Goal: Information Seeking & Learning: Learn about a topic

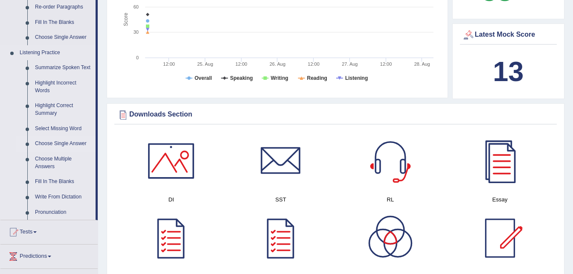
scroll to position [341, 0]
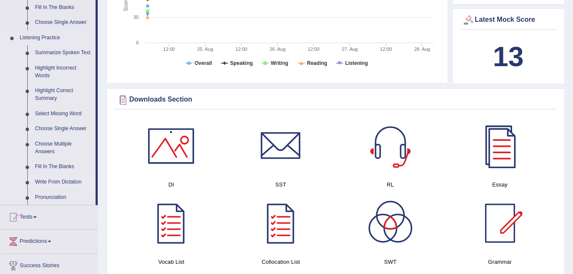
click at [62, 182] on link "Write From Dictation" at bounding box center [63, 182] width 64 height 15
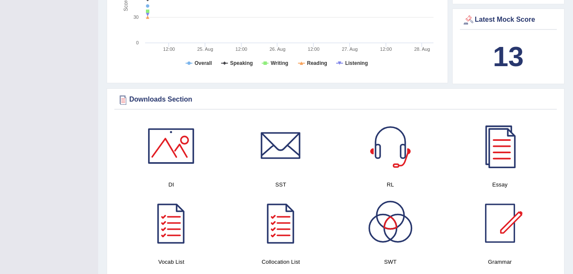
scroll to position [117, 0]
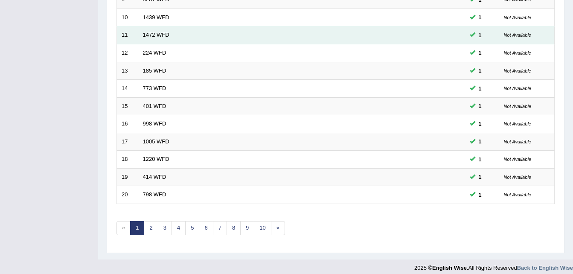
scroll to position [291, 0]
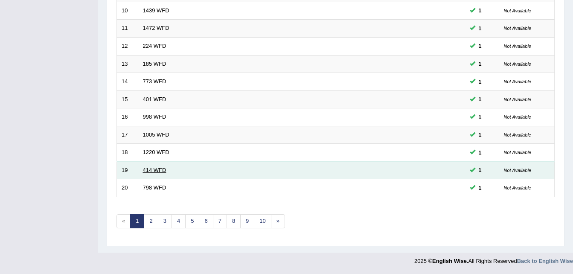
click at [157, 170] on link "414 WFD" at bounding box center [154, 170] width 23 height 6
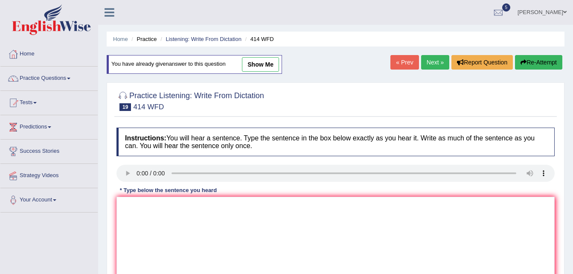
click at [262, 57] on div "You have already given answer to this question show me" at bounding box center [194, 64] width 175 height 19
click at [262, 60] on link "show me" at bounding box center [260, 64] width 37 height 15
type textarea "the llitles companies after the report of the list"
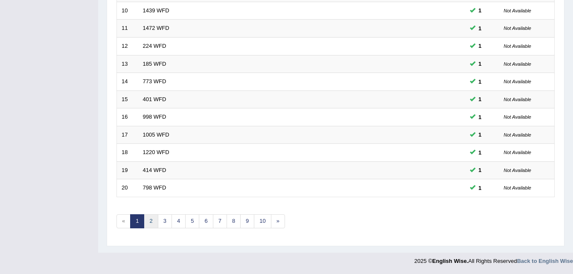
click at [148, 223] on link "2" at bounding box center [151, 221] width 14 height 14
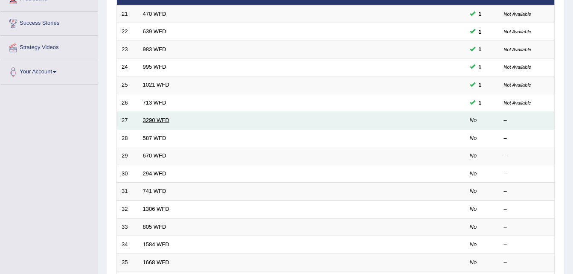
click at [160, 120] on link "3290 WFD" at bounding box center [156, 120] width 26 height 6
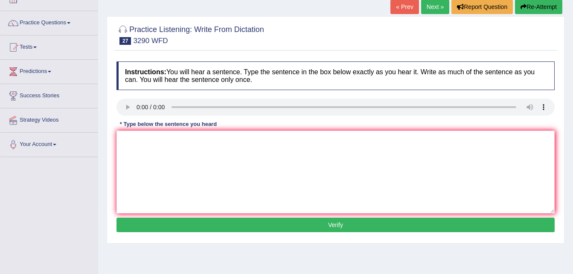
scroll to position [43, 0]
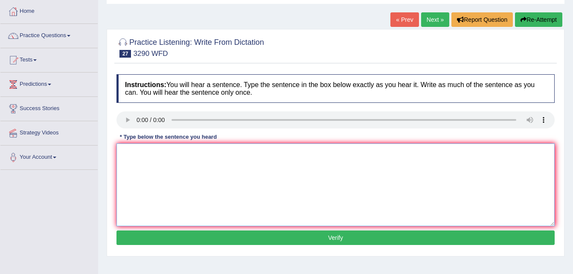
click at [250, 187] on textarea at bounding box center [335, 184] width 438 height 83
click at [333, 211] on textarea at bounding box center [335, 184] width 438 height 83
click at [207, 152] on textarea at bounding box center [335, 184] width 438 height 83
click at [199, 154] on textarea "You are require" at bounding box center [335, 184] width 438 height 83
type textarea "You are require to attend lessions"
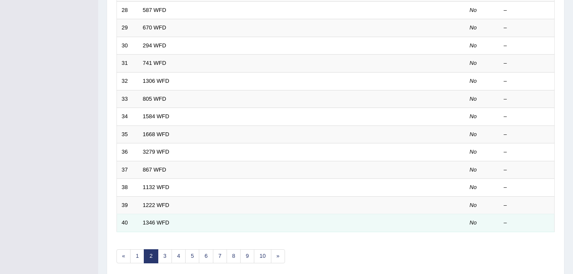
scroll to position [291, 0]
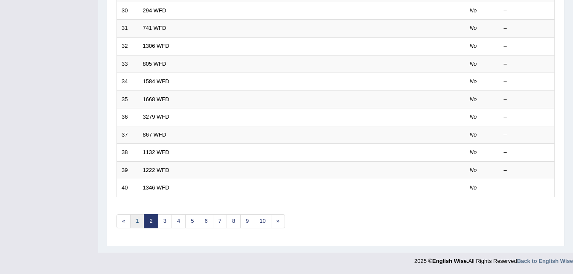
click at [137, 219] on link "1" at bounding box center [137, 221] width 14 height 14
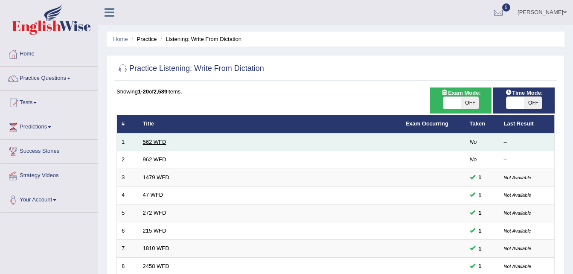
click at [151, 142] on link "562 WFD" at bounding box center [154, 142] width 23 height 6
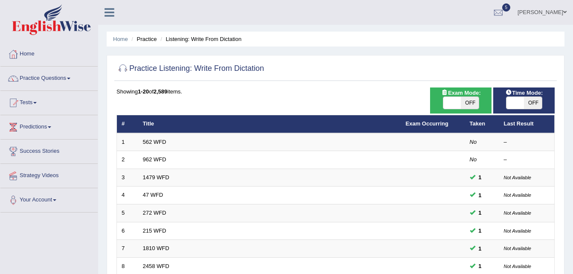
click at [159, 125] on th "Title" at bounding box center [269, 124] width 263 height 18
click at [153, 125] on th "Title" at bounding box center [269, 124] width 263 height 18
click at [149, 125] on th "Title" at bounding box center [269, 124] width 263 height 18
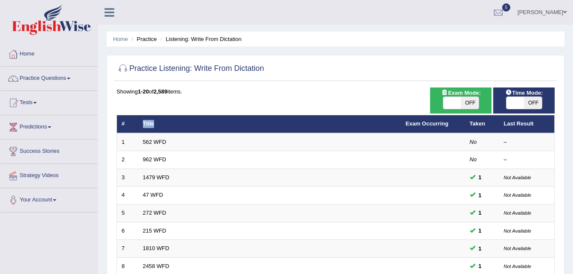
click at [149, 125] on th "Title" at bounding box center [269, 124] width 263 height 18
click at [149, 124] on th "Title" at bounding box center [269, 124] width 263 height 18
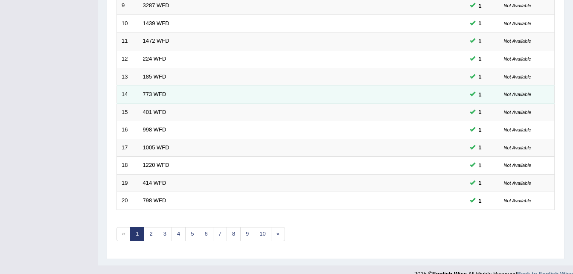
scroll to position [291, 0]
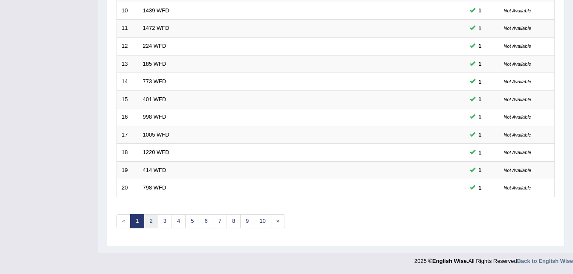
click at [146, 222] on link "2" at bounding box center [151, 221] width 14 height 14
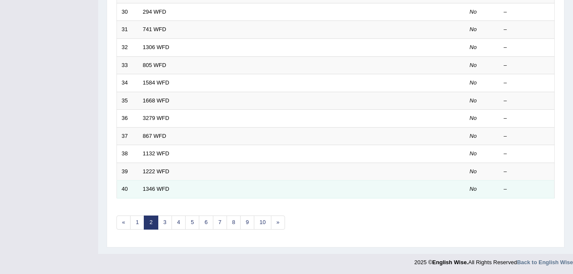
scroll to position [291, 0]
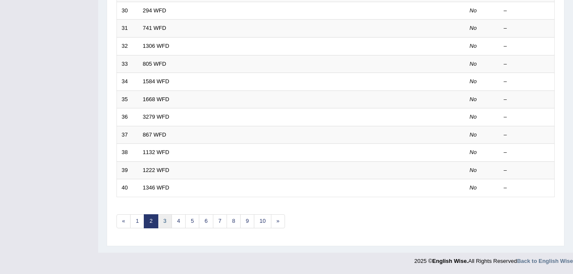
click at [170, 219] on link "3" at bounding box center [165, 221] width 14 height 14
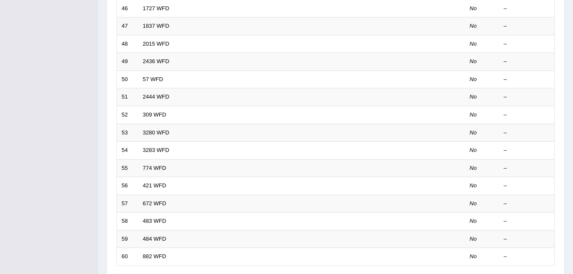
scroll to position [291, 0]
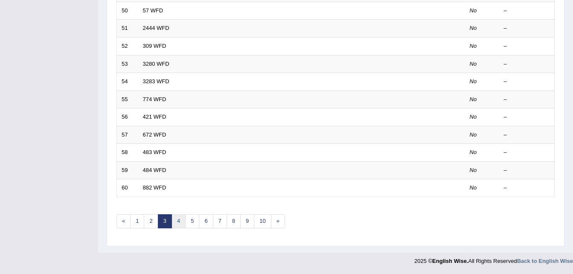
click at [173, 219] on link "4" at bounding box center [179, 221] width 14 height 14
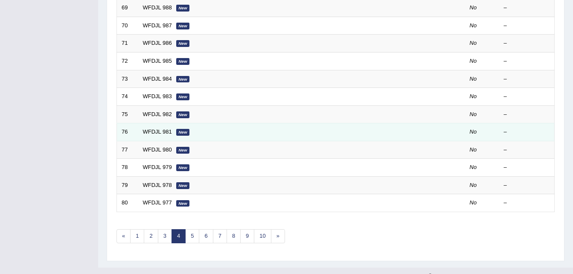
scroll to position [291, 0]
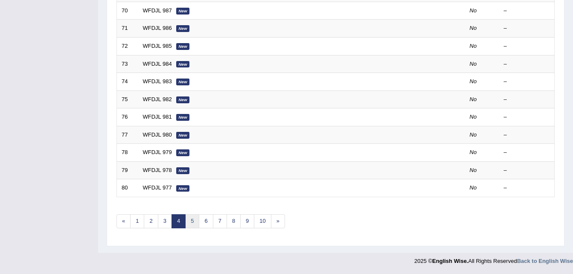
click at [192, 221] on link "5" at bounding box center [192, 221] width 14 height 14
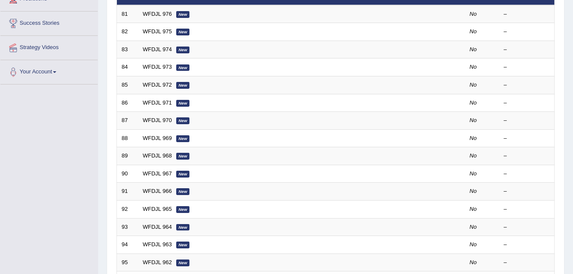
scroll to position [256, 0]
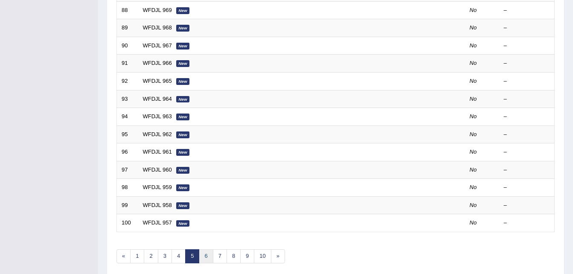
click at [202, 250] on link "6" at bounding box center [206, 256] width 14 height 14
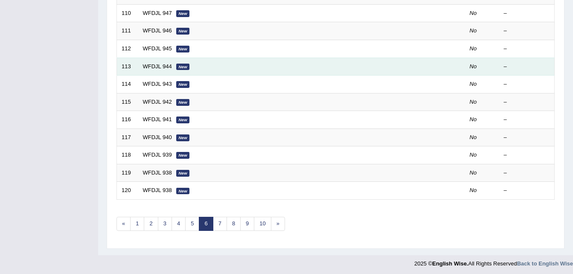
scroll to position [291, 0]
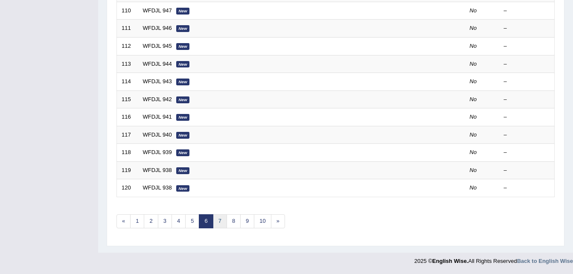
click at [223, 222] on link "7" at bounding box center [220, 221] width 14 height 14
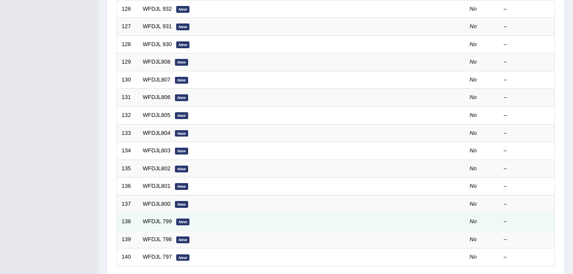
scroll to position [291, 0]
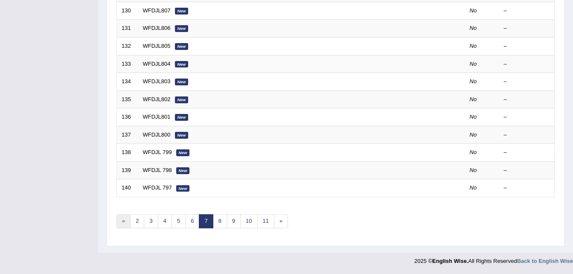
click at [128, 224] on link "«" at bounding box center [123, 221] width 14 height 14
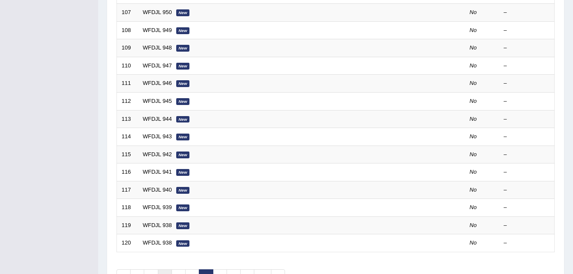
scroll to position [291, 0]
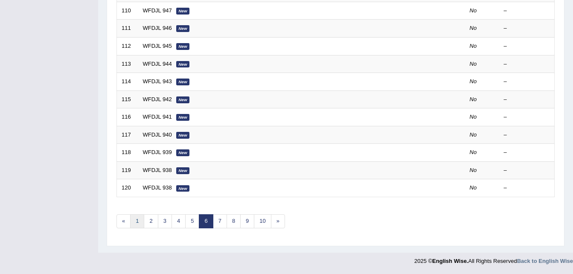
click at [135, 216] on link "1" at bounding box center [137, 221] width 14 height 14
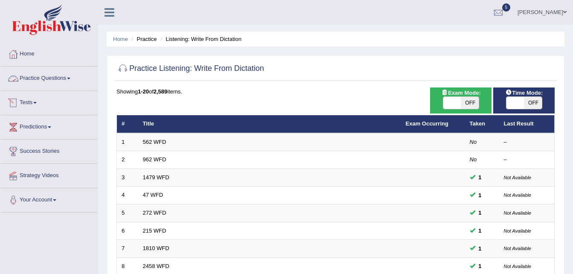
click at [32, 103] on link "Tests" at bounding box center [48, 101] width 97 height 21
